Goal: Transaction & Acquisition: Purchase product/service

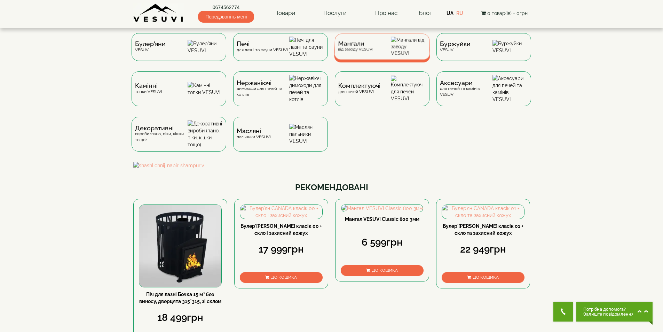
click at [361, 46] on span "Мангали" at bounding box center [356, 43] width 36 height 5
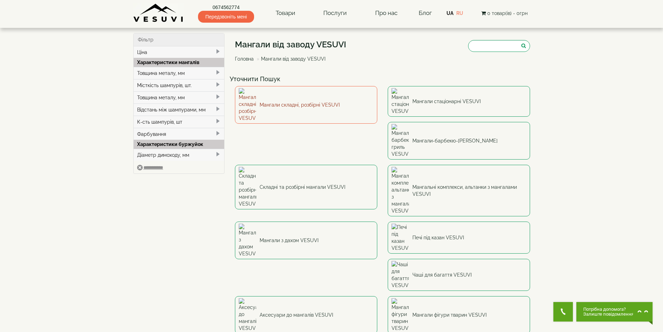
click at [308, 98] on link "Мангали складні, розбірні VESUVI" at bounding box center [306, 105] width 142 height 38
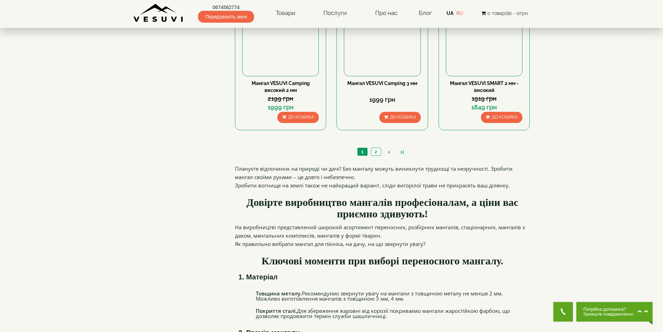
scroll to position [696, 0]
click at [374, 150] on link "2" at bounding box center [376, 151] width 10 height 7
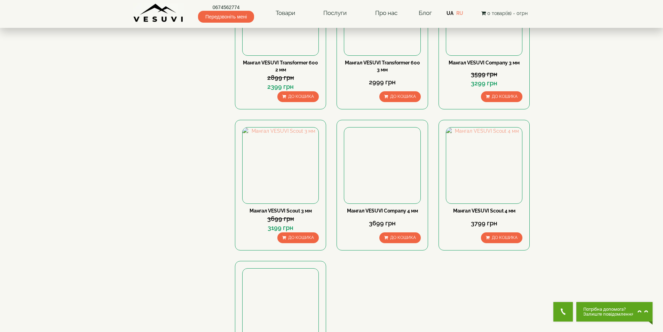
scroll to position [278, 0]
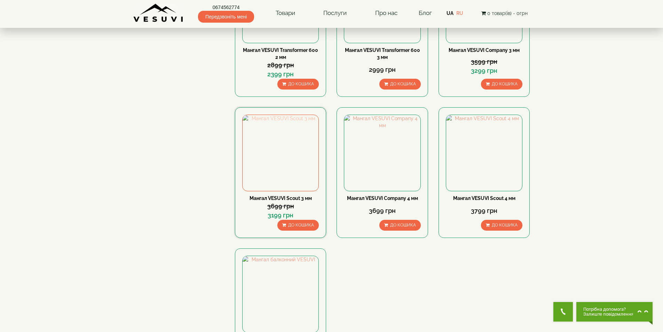
click at [283, 137] on img at bounding box center [281, 153] width 76 height 76
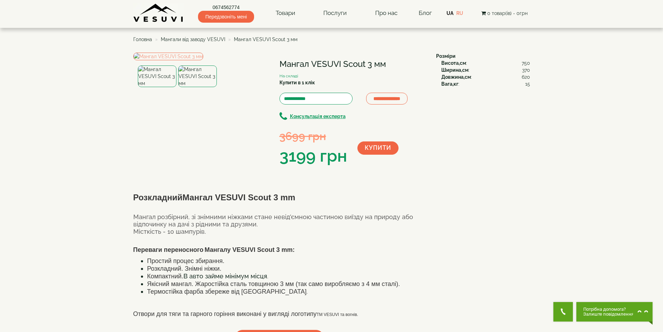
click at [202, 87] on img at bounding box center [197, 76] width 39 height 22
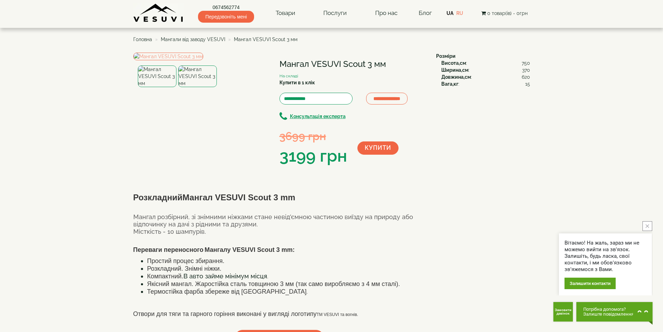
click at [167, 87] on img at bounding box center [157, 76] width 39 height 22
click at [195, 87] on img at bounding box center [197, 76] width 39 height 22
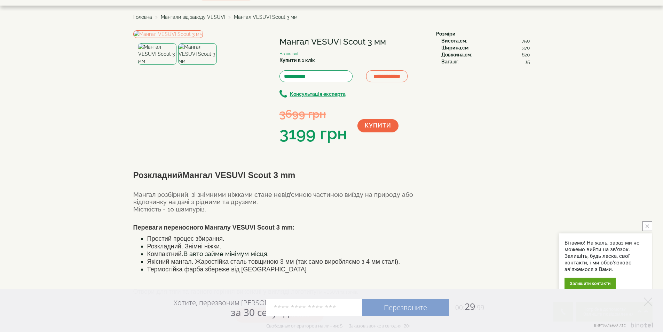
scroll to position [35, 0]
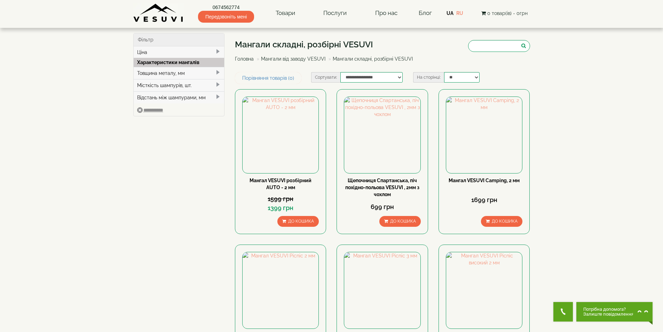
click at [292, 57] on link "Мангали від заводу VESUVI" at bounding box center [293, 59] width 64 height 6
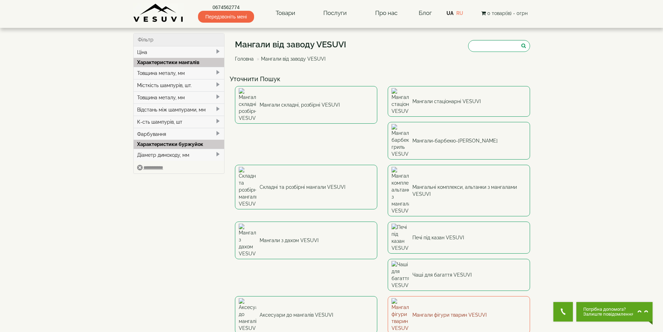
click at [438, 296] on link "Мангали фігури тварин VESUVI" at bounding box center [459, 315] width 142 height 38
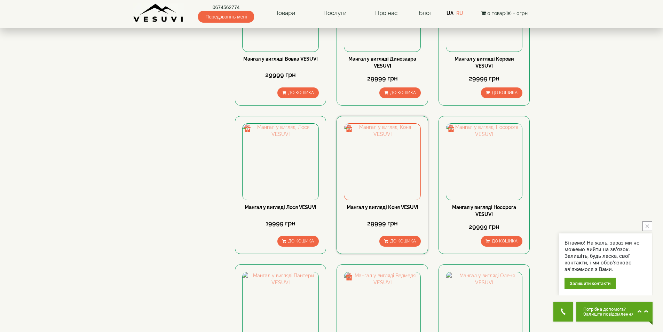
scroll to position [557, 0]
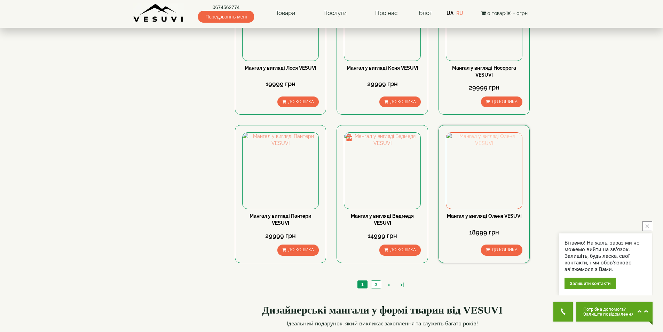
click at [488, 163] on img at bounding box center [484, 171] width 76 height 76
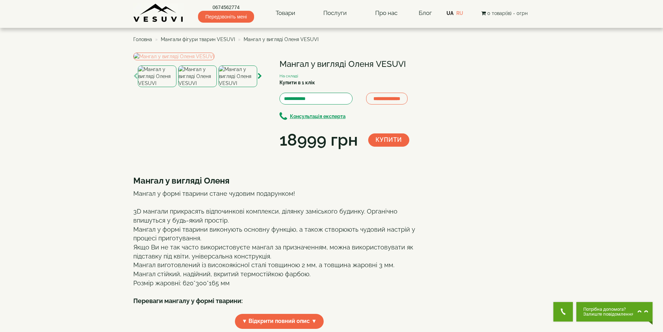
click at [193, 87] on img at bounding box center [197, 76] width 39 height 22
click at [170, 87] on img at bounding box center [157, 76] width 39 height 22
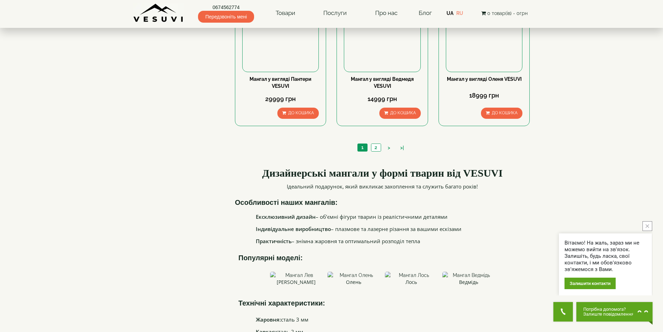
scroll to position [696, 0]
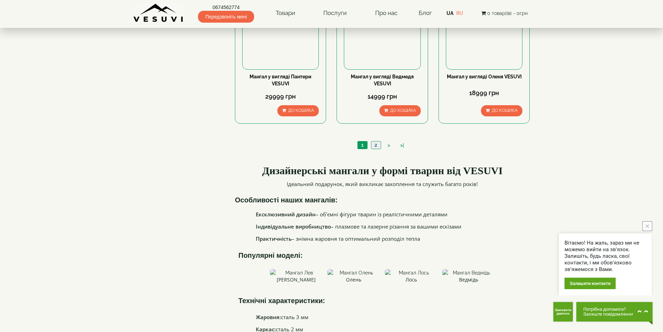
click at [378, 145] on link "2" at bounding box center [376, 144] width 10 height 7
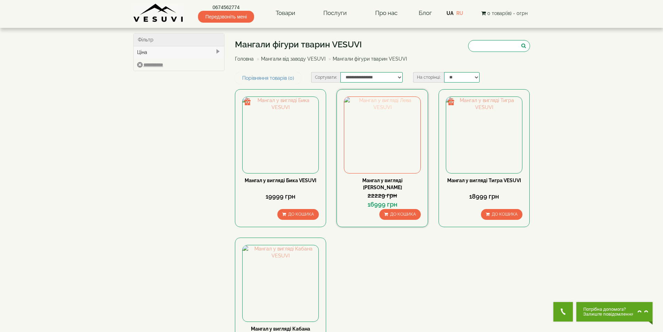
click at [393, 129] on img at bounding box center [382, 135] width 76 height 76
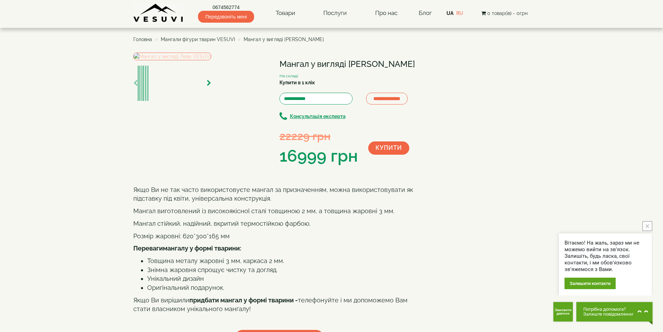
click at [211, 60] on img at bounding box center [172, 57] width 78 height 8
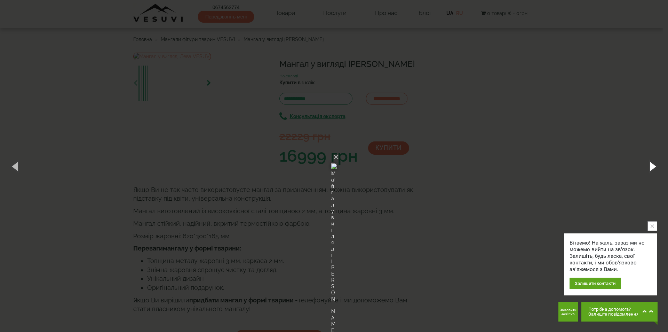
click at [650, 164] on button "button" at bounding box center [652, 166] width 31 height 38
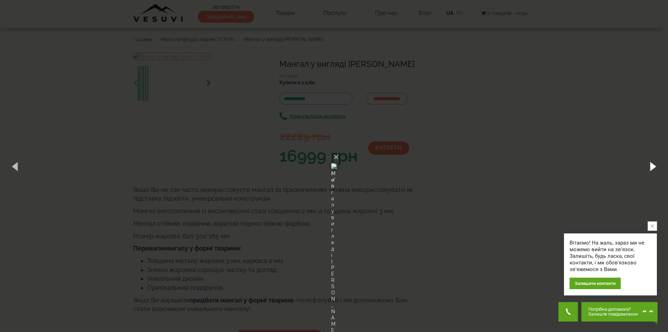
click at [651, 164] on button "button" at bounding box center [652, 166] width 31 height 38
click at [19, 164] on button "button" at bounding box center [15, 166] width 31 height 38
click at [331, 161] on img at bounding box center [334, 165] width 6 height 33
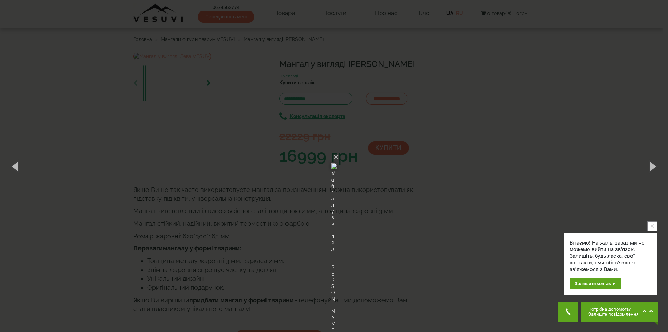
click at [331, 161] on img at bounding box center [334, 165] width 6 height 33
click at [331, 158] on img at bounding box center [334, 165] width 6 height 33
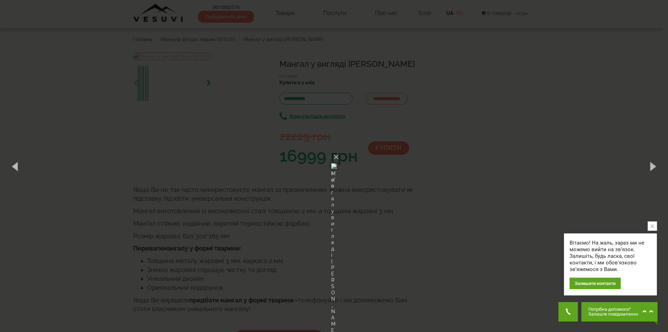
click at [331, 158] on img at bounding box center [334, 165] width 6 height 33
click at [331, 156] on img at bounding box center [334, 165] width 6 height 33
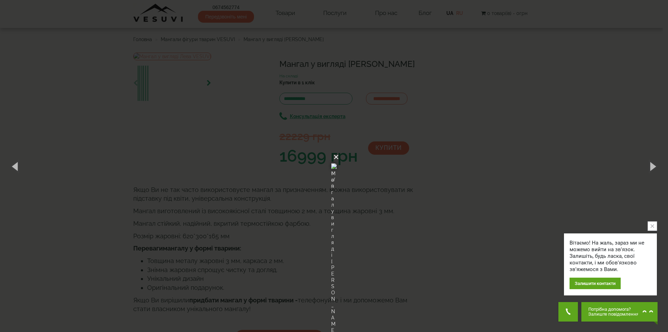
click at [339, 149] on button "×" at bounding box center [336, 156] width 6 height 15
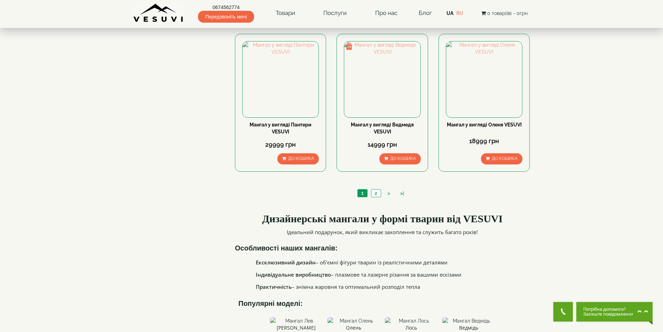
scroll to position [627, 0]
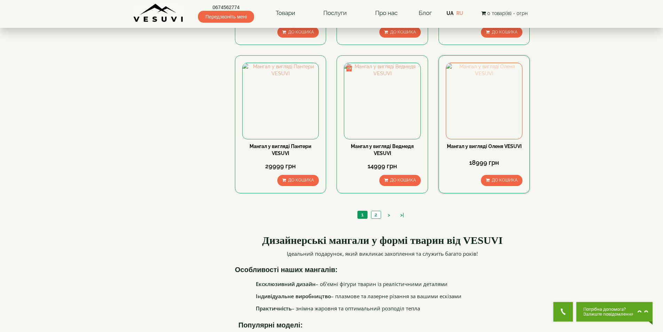
click at [475, 109] on img at bounding box center [484, 101] width 76 height 76
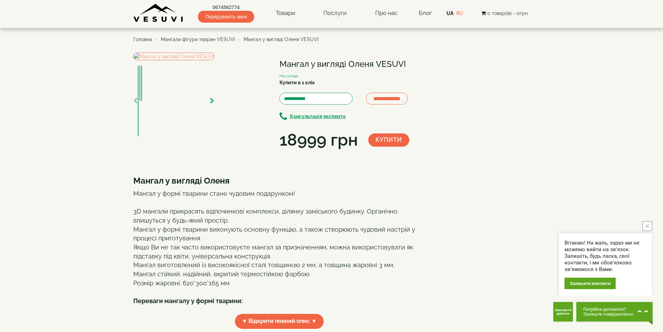
click at [214, 104] on icon "button" at bounding box center [212, 101] width 5 height 6
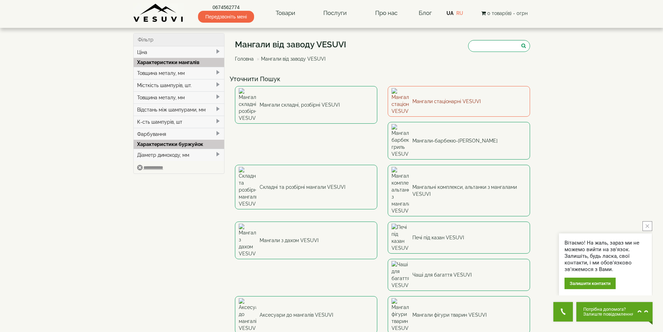
click at [418, 94] on link "Мангали стаціонарні VESUVI" at bounding box center [459, 101] width 142 height 31
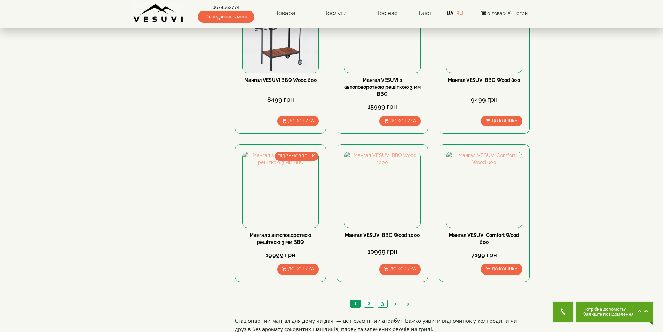
scroll to position [487, 0]
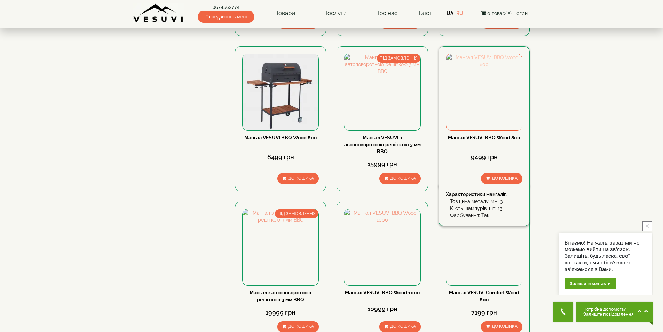
click at [488, 84] on img at bounding box center [484, 92] width 76 height 76
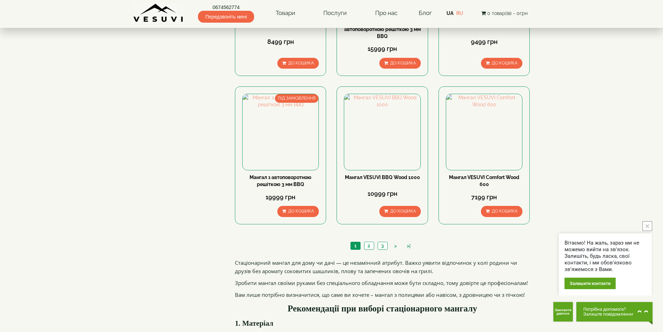
scroll to position [627, 0]
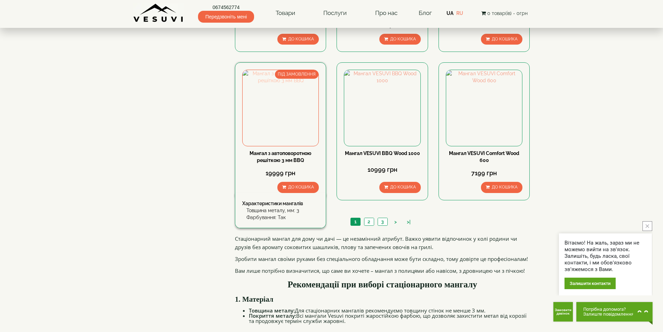
click at [288, 104] on img at bounding box center [281, 108] width 76 height 76
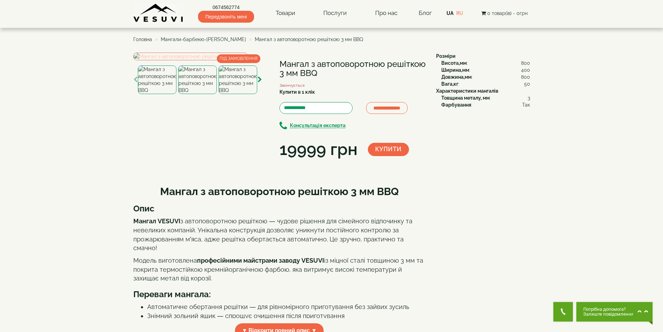
click at [182, 60] on img at bounding box center [190, 57] width 115 height 8
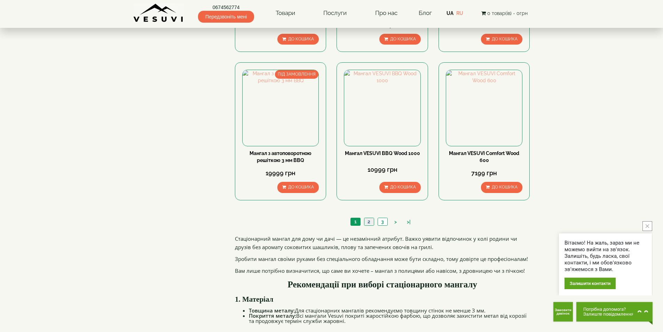
click at [369, 222] on link "2" at bounding box center [369, 221] width 10 height 7
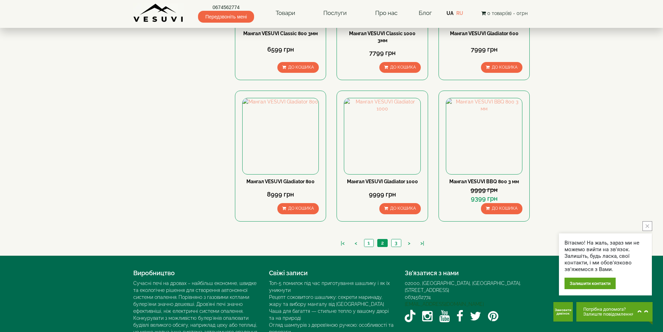
scroll to position [627, 0]
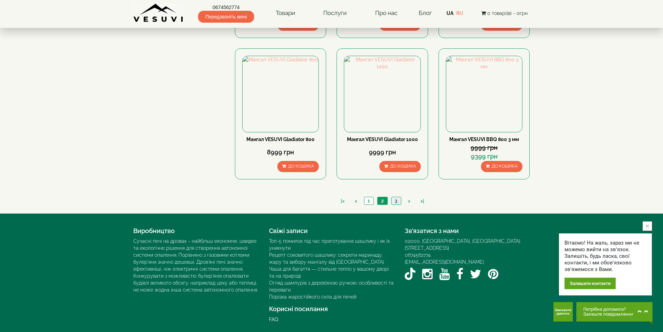
click at [397, 199] on link "3" at bounding box center [396, 200] width 10 height 7
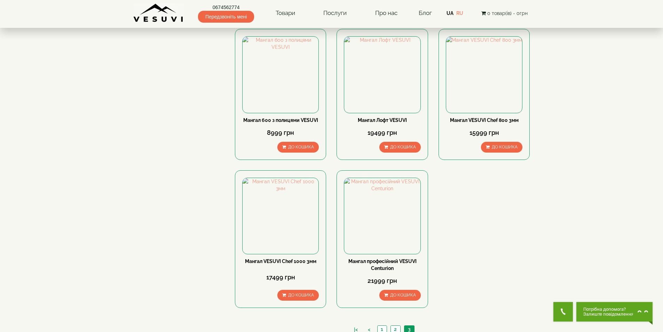
scroll to position [209, 0]
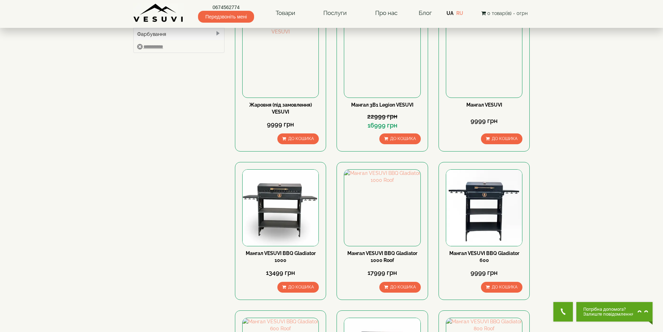
scroll to position [70, 0]
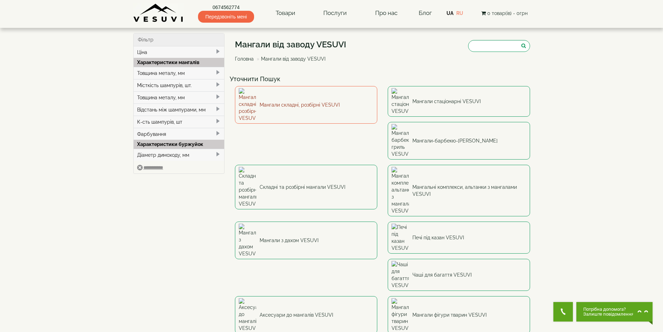
click at [298, 97] on link "Мангали складні, розбірні VESUVI" at bounding box center [306, 105] width 142 height 38
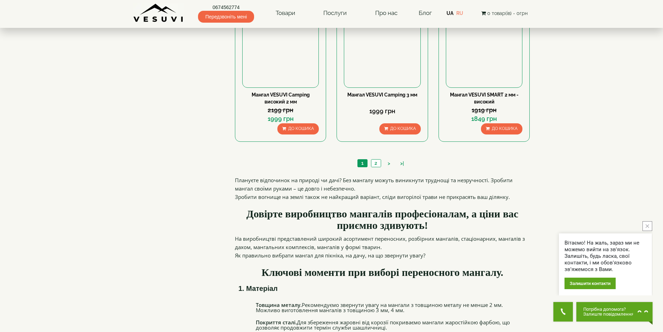
scroll to position [731, 0]
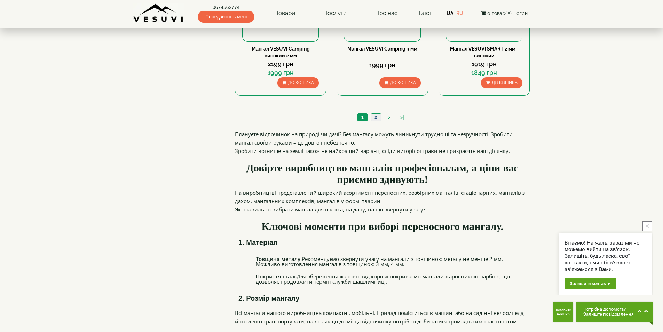
click at [375, 115] on link "2" at bounding box center [376, 116] width 10 height 7
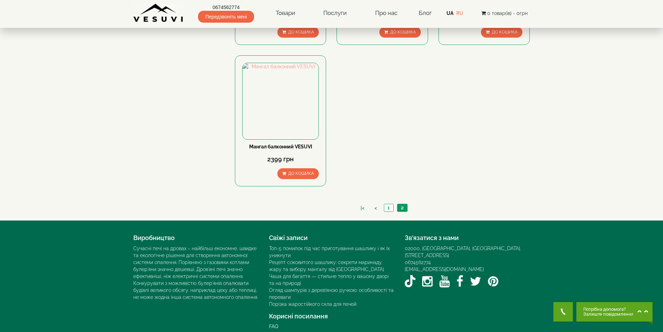
scroll to position [480, 0]
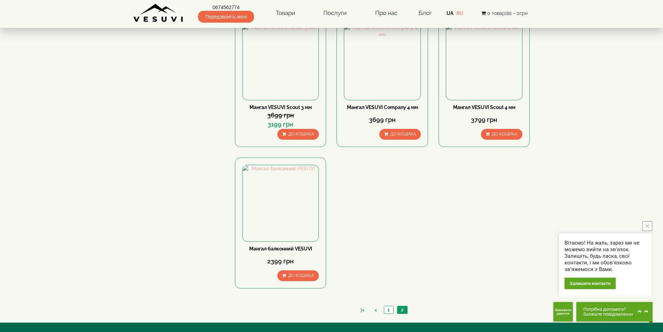
scroll to position [383, 0]
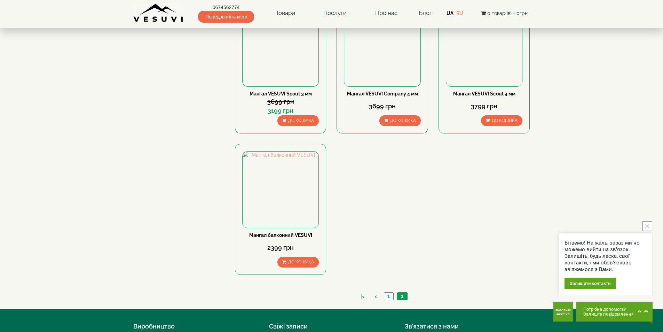
click at [387, 292] on li "1" at bounding box center [389, 296] width 10 height 8
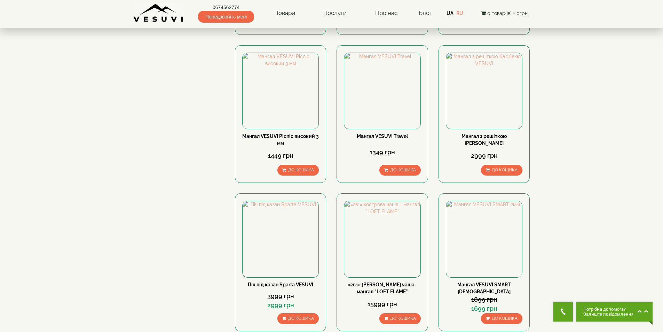
scroll to position [313, 0]
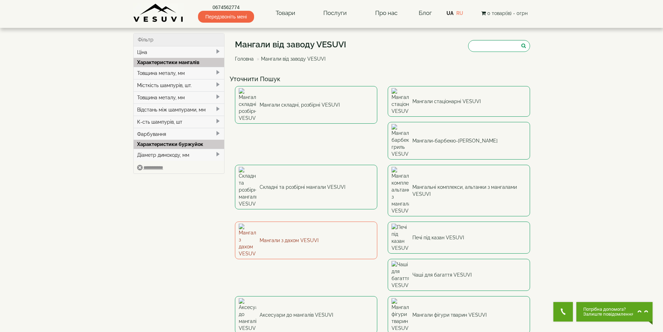
click at [377, 221] on link "Мангали з дахом VESUVI" at bounding box center [306, 240] width 142 height 38
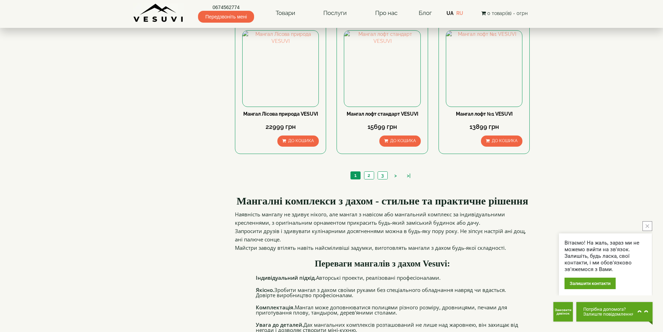
scroll to position [661, 0]
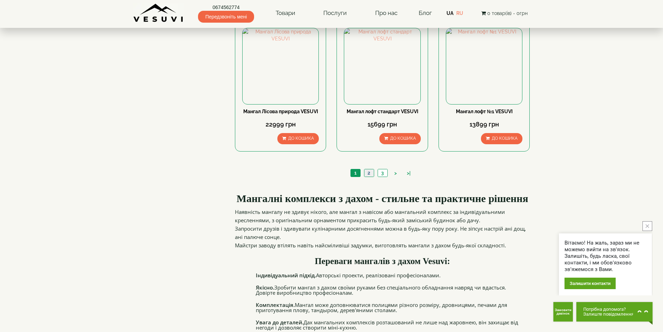
click at [368, 169] on link "2" at bounding box center [369, 172] width 10 height 7
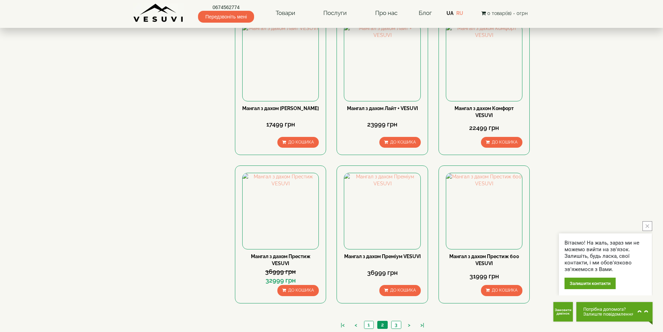
scroll to position [522, 0]
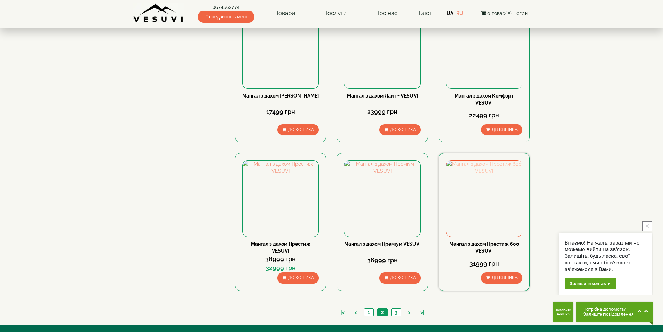
click at [480, 203] on img at bounding box center [484, 198] width 76 height 76
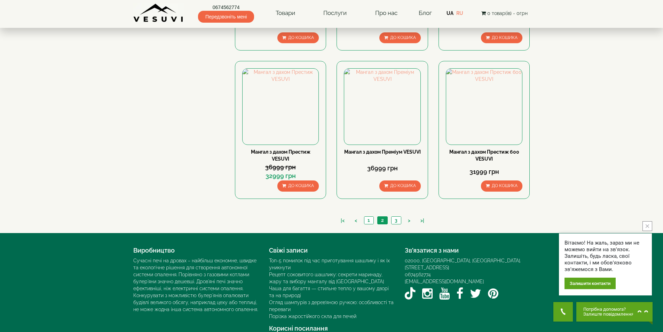
scroll to position [627, 0]
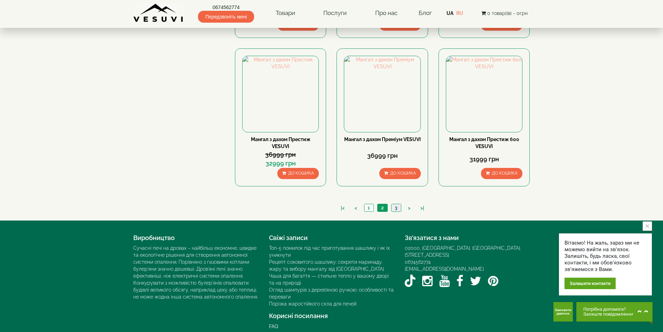
click at [395, 207] on link "3" at bounding box center [396, 207] width 10 height 7
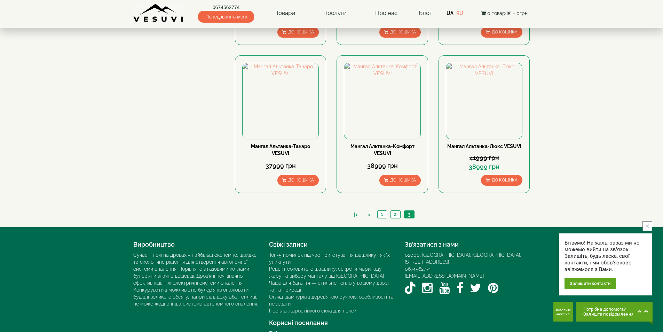
scroll to position [346, 0]
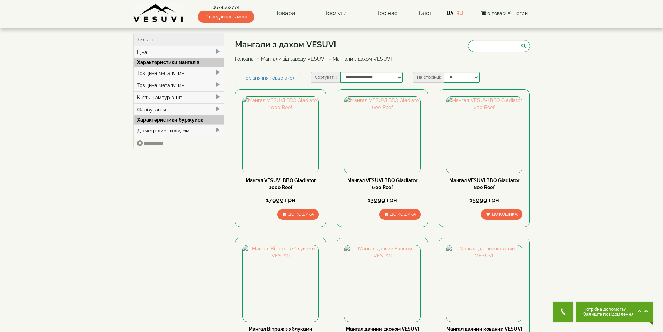
click at [296, 61] on link "Мангали від заводу VESUVI" at bounding box center [293, 59] width 64 height 6
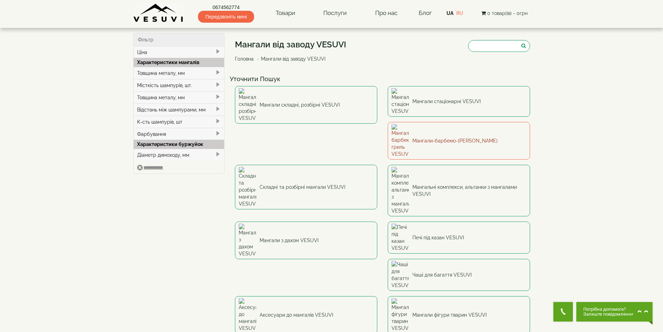
click at [388, 125] on link "Мангали-барбекю-[PERSON_NAME]" at bounding box center [459, 141] width 142 height 38
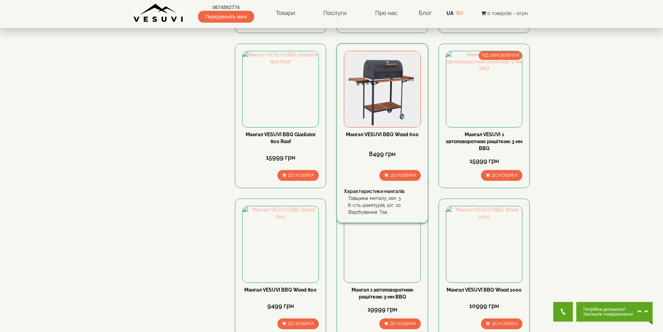
scroll to position [348, 0]
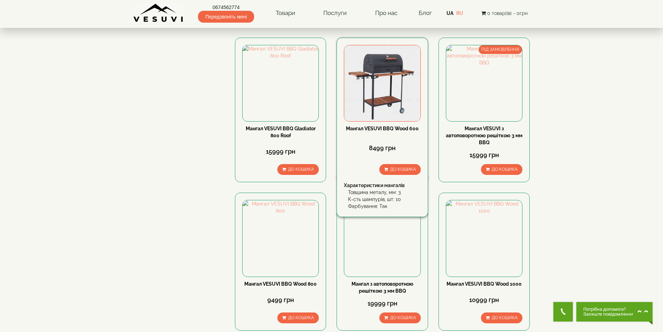
click at [386, 95] on img at bounding box center [382, 83] width 76 height 76
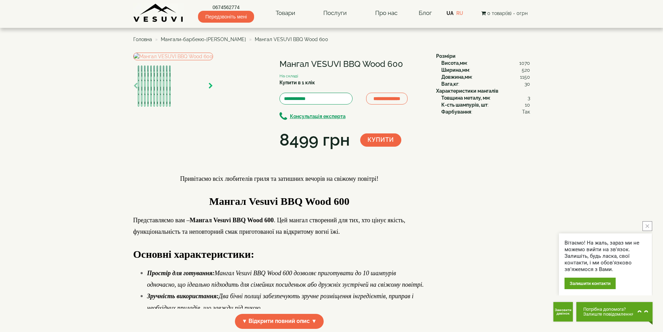
click at [213, 89] on icon "button" at bounding box center [210, 86] width 5 height 6
click at [213, 60] on img at bounding box center [173, 57] width 80 height 8
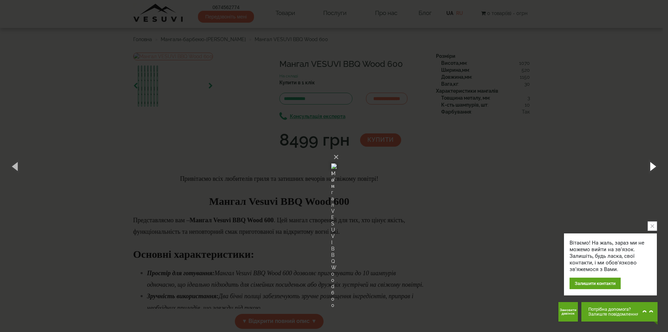
click at [655, 165] on button "button" at bounding box center [652, 166] width 31 height 38
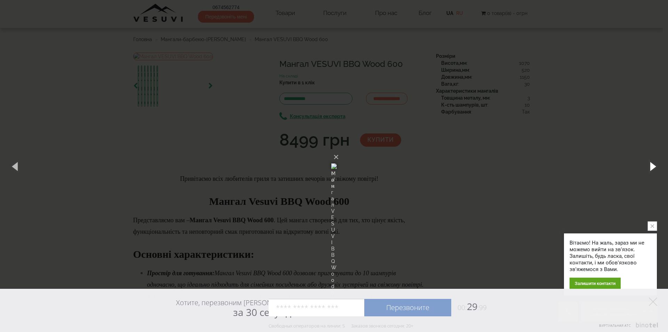
click at [655, 165] on button "button" at bounding box center [652, 166] width 31 height 38
click at [654, 167] on button "button" at bounding box center [652, 166] width 31 height 38
